Goal: Information Seeking & Learning: Learn about a topic

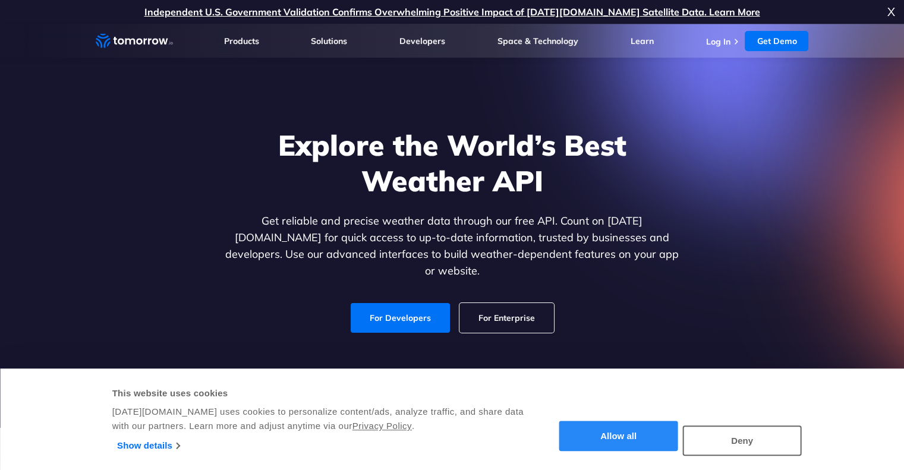
click at [642, 441] on button "Allow all" at bounding box center [618, 436] width 119 height 30
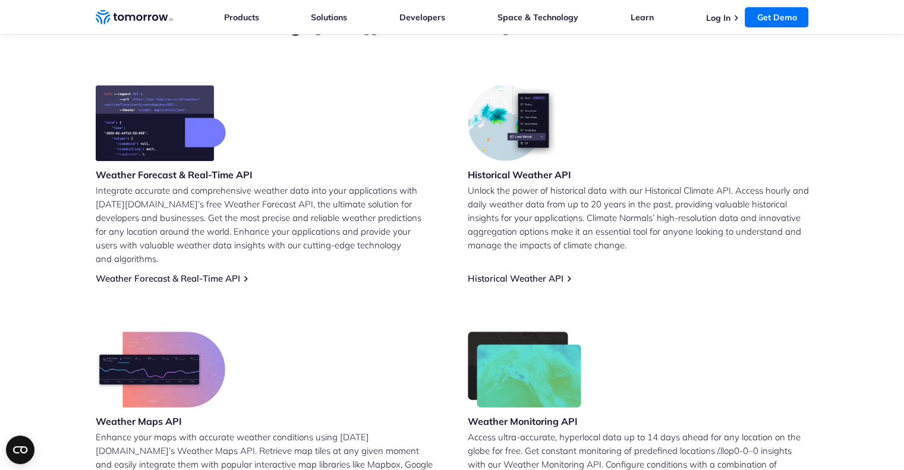
scroll to position [356, 0]
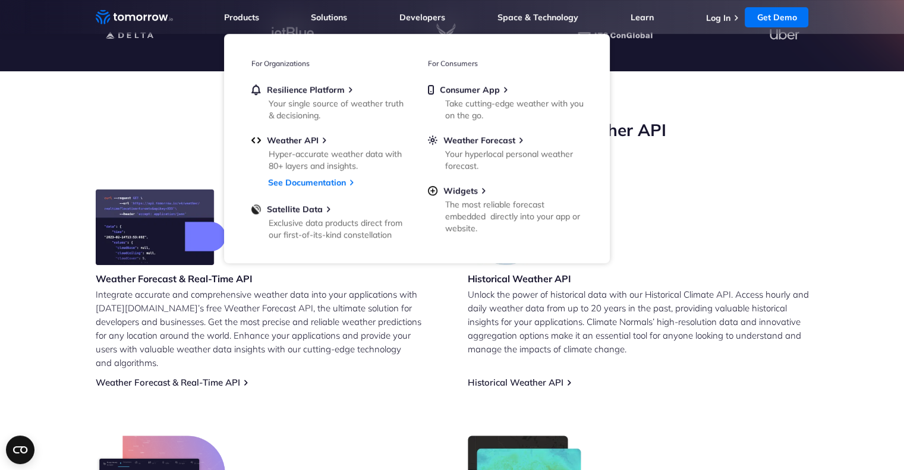
click at [233, 10] on li "Products Products For Organizations Resilience Platform Your single source of w…" at bounding box center [241, 17] width 35 height 34
click at [234, 21] on link "Products" at bounding box center [241, 17] width 35 height 11
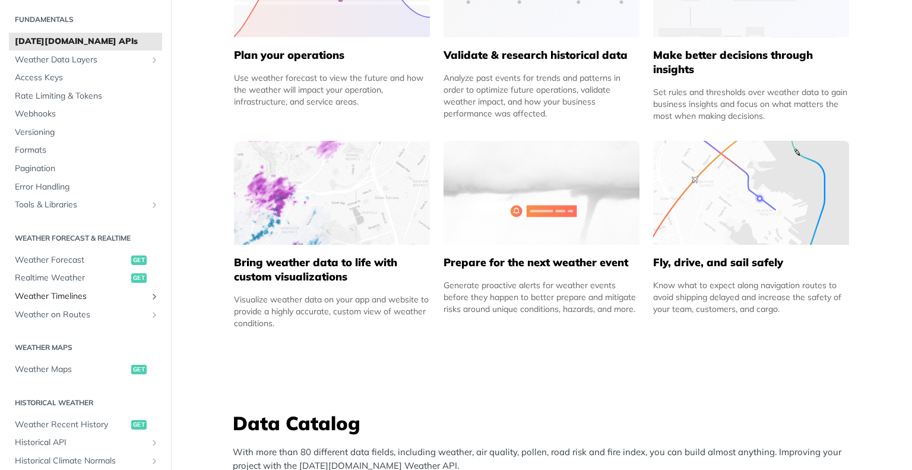
scroll to position [59, 0]
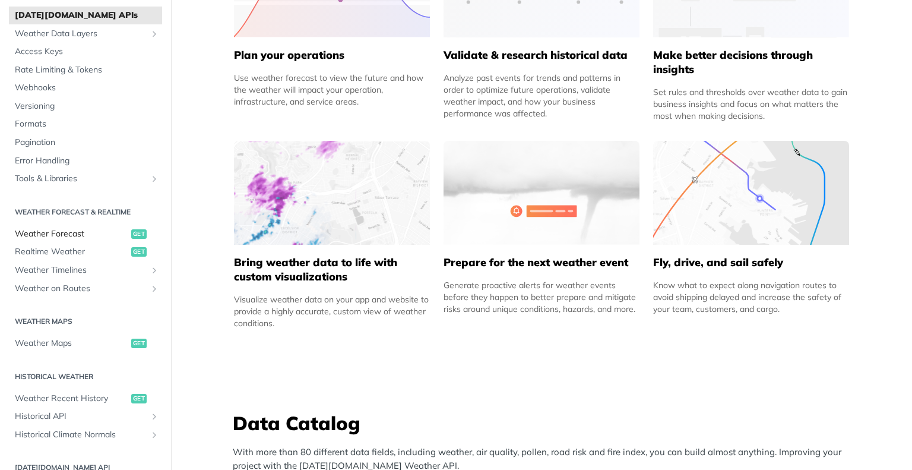
click at [79, 232] on span "Weather Forecast" at bounding box center [71, 234] width 113 height 12
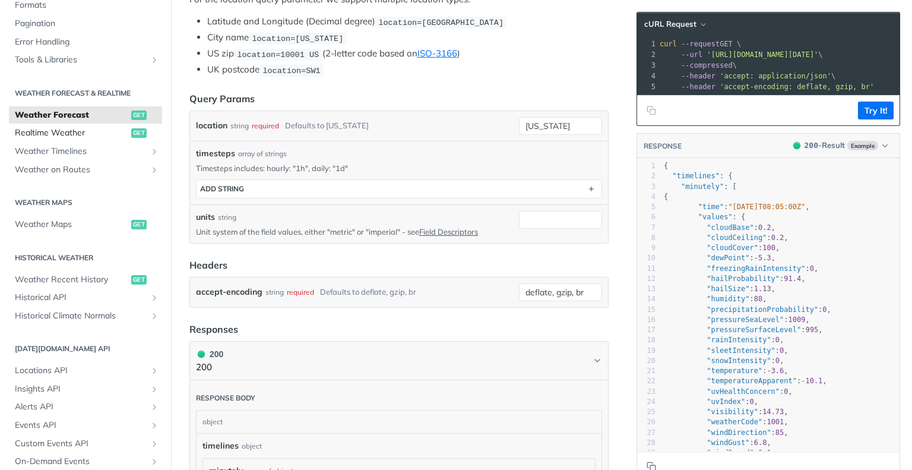
scroll to position [238, 0]
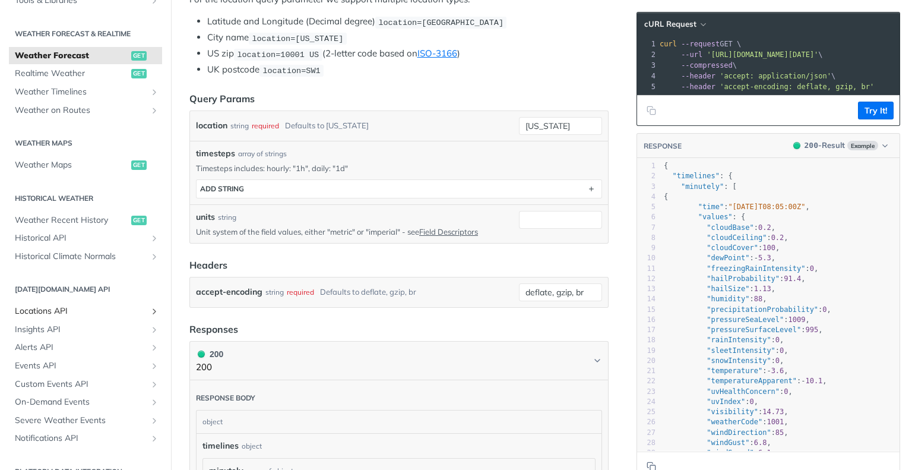
click at [102, 315] on span "Locations API" at bounding box center [81, 311] width 132 height 12
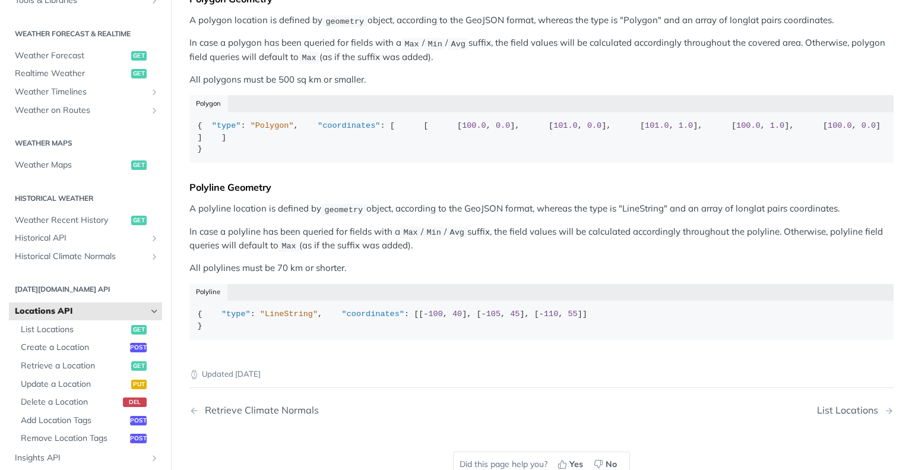
scroll to position [416, 0]
